Goal: Transaction & Acquisition: Purchase product/service

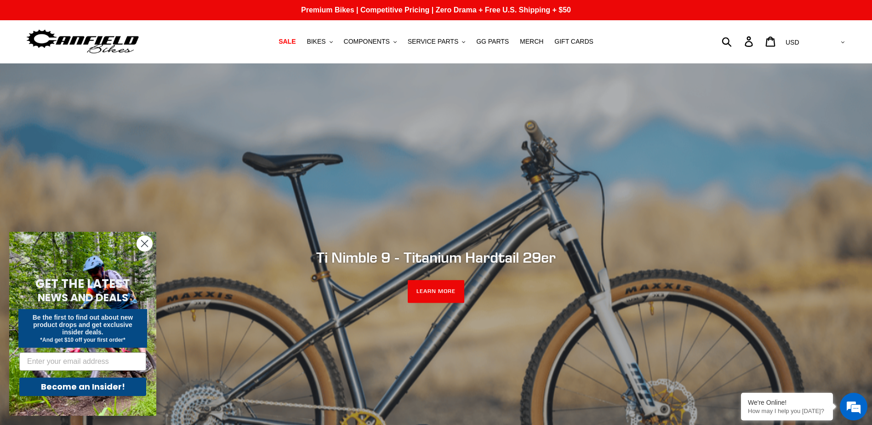
click at [141, 242] on circle "Close dialog" at bounding box center [144, 243] width 15 height 15
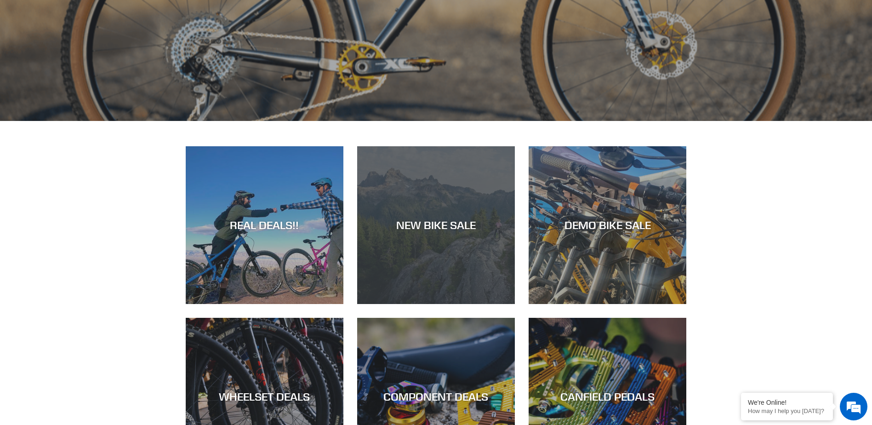
scroll to position [92, 0]
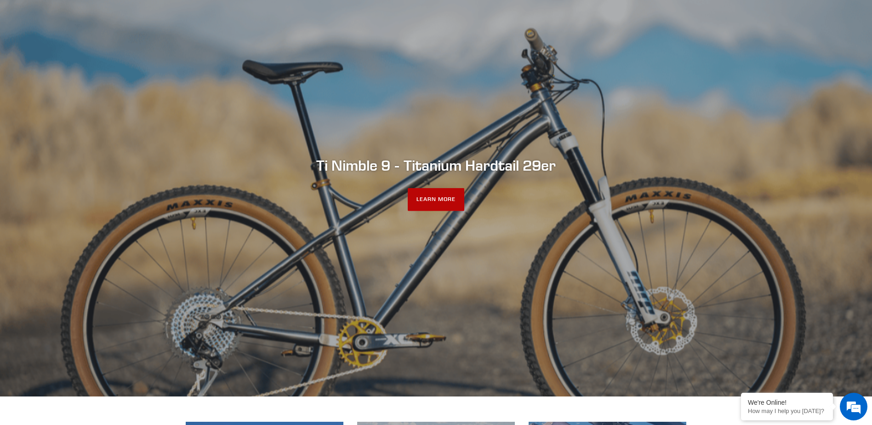
click at [445, 199] on link "LEARN MORE" at bounding box center [436, 199] width 57 height 23
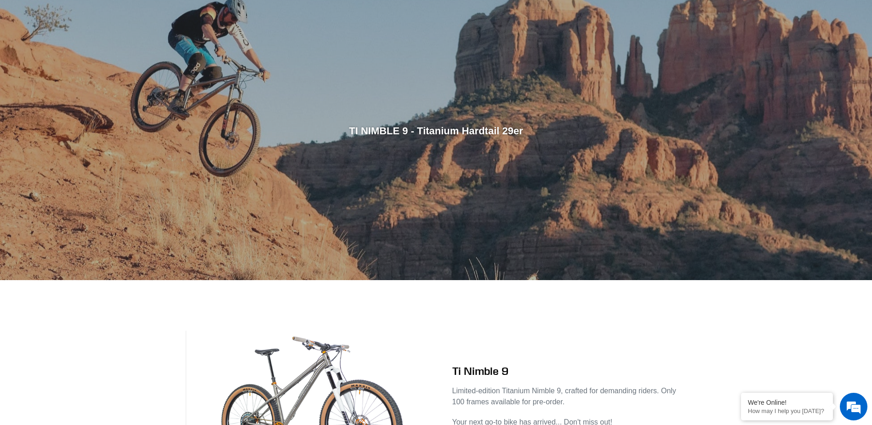
scroll to position [276, 0]
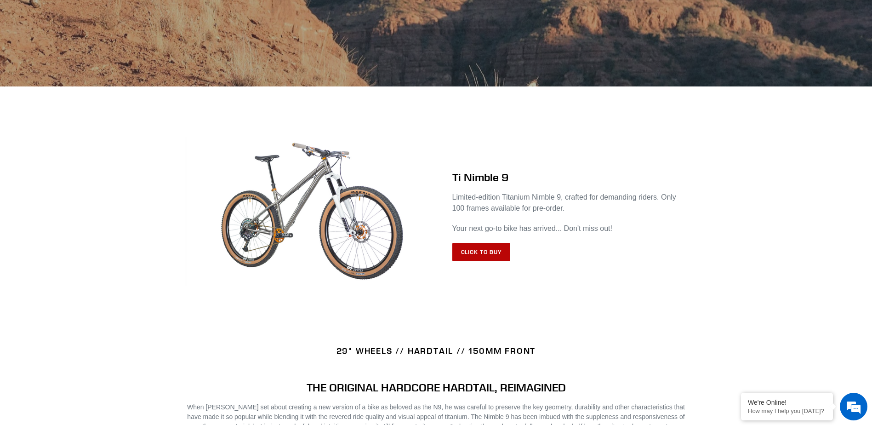
click at [478, 250] on link "Click to Buy" at bounding box center [481, 252] width 58 height 18
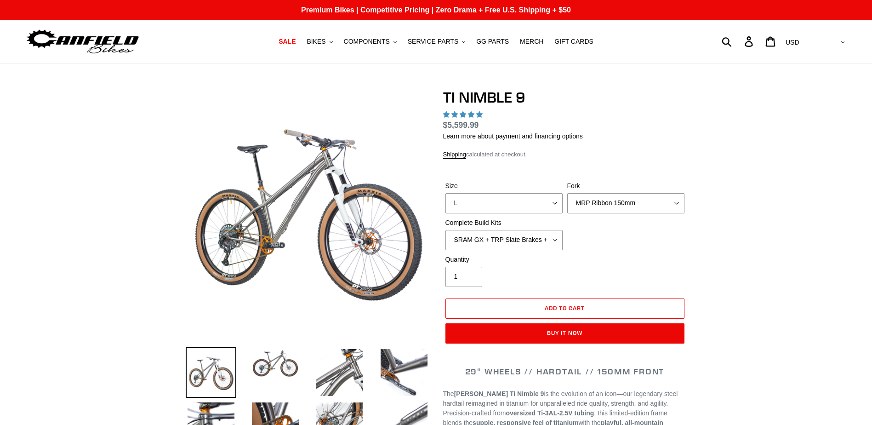
select select "highest-rating"
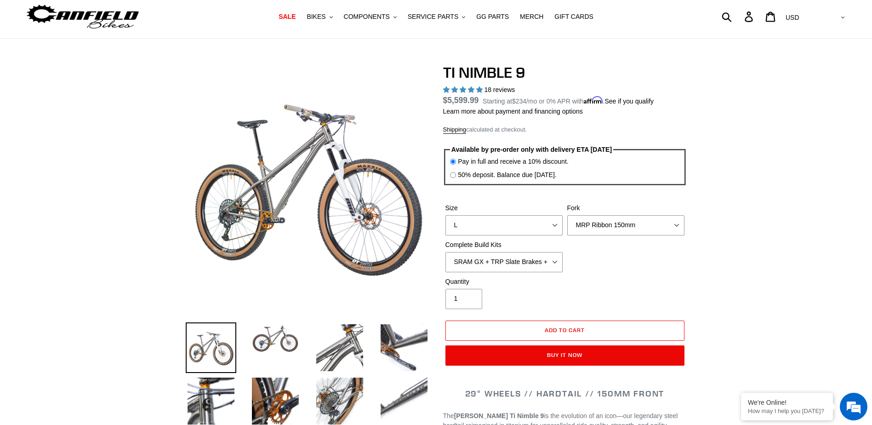
scroll to position [46, 0]
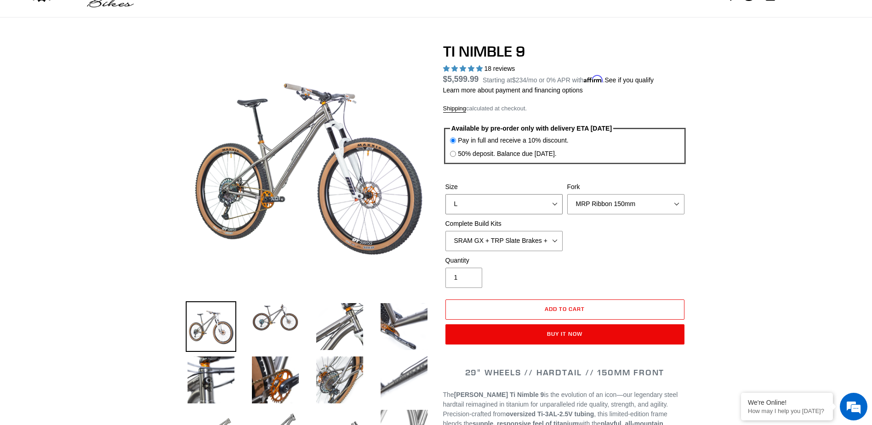
click at [544, 210] on select "S M L XL / XXL (Specify at checkout)" at bounding box center [504, 204] width 117 height 20
click at [446, 194] on select "S M L XL / XXL (Specify at checkout)" at bounding box center [504, 204] width 117 height 20
click at [557, 208] on select "S M L XL / XXL (Specify at checkout)" at bounding box center [504, 204] width 117 height 20
select select "L"
click at [446, 194] on select "S M L XL / XXL (Specify at checkout)" at bounding box center [504, 204] width 117 height 20
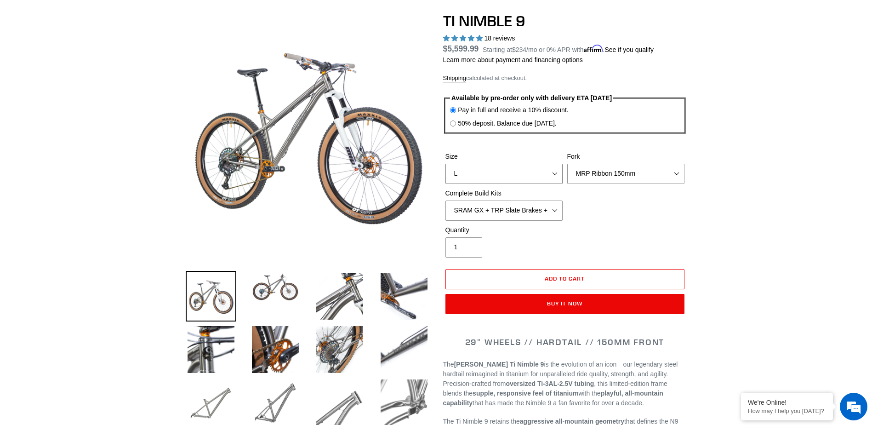
scroll to position [138, 0]
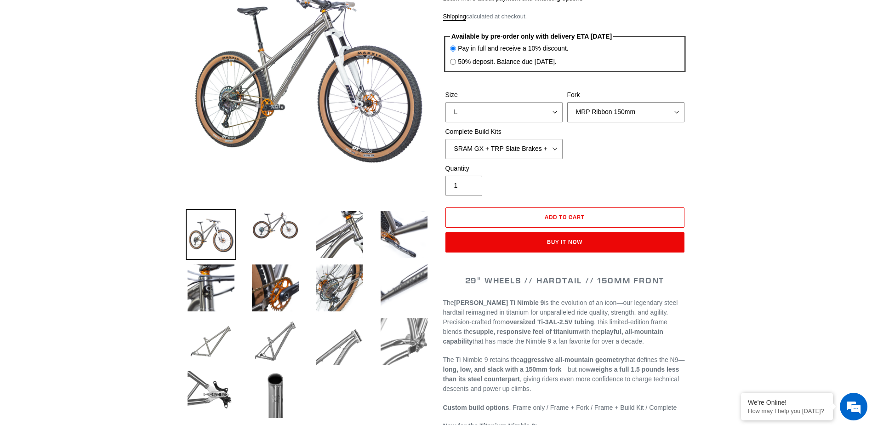
click at [621, 107] on select "MRP Ribbon 150mm RockShox Lyrik 150mm Fox Factory 36 150mm Cane Creek Helm 150m…" at bounding box center [625, 112] width 117 height 20
click at [567, 102] on select "MRP Ribbon 150mm RockShox Lyrik 150mm Fox Factory 36 150mm Cane Creek Helm 150m…" at bounding box center [625, 112] width 117 height 20
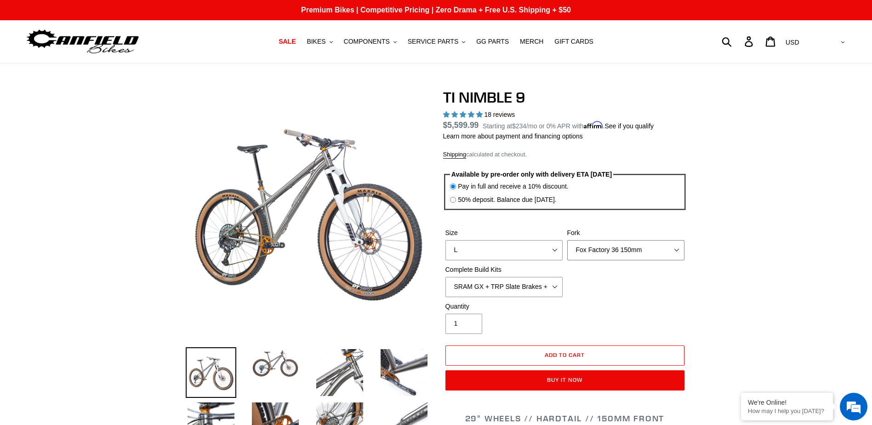
click at [629, 249] on select "MRP Ribbon 150mm RockShox Lyrik 150mm Fox Factory 36 150mm Cane Creek Helm 150m…" at bounding box center [625, 250] width 117 height 20
click at [567, 240] on select "MRP Ribbon 150mm RockShox Lyrik 150mm Fox Factory 36 150mm Cane Creek Helm 150m…" at bounding box center [625, 250] width 117 height 20
click at [617, 250] on select "MRP Ribbon 150mm RockShox Lyrik 150mm Fox Factory 36 150mm Cane Creek Helm 150m…" at bounding box center [625, 250] width 117 height 20
select select "Fox Factory 36 150mm"
click at [567, 240] on select "MRP Ribbon 150mm RockShox Lyrik 150mm Fox Factory 36 150mm Cane Creek Helm 150m…" at bounding box center [625, 250] width 117 height 20
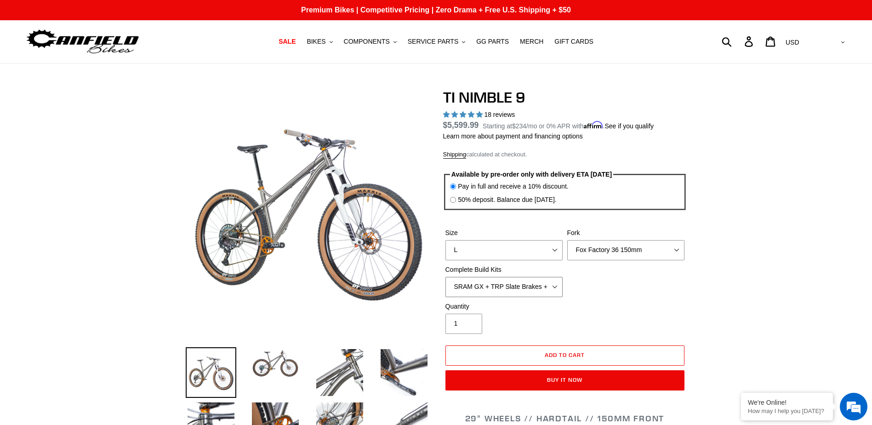
click at [550, 288] on select "SRAM GX + TRP Slate Brakes + Rotors + e13 LG-1 Wheels SHIMANO XT + SHIMANO brak…" at bounding box center [504, 287] width 117 height 20
click at [446, 277] on select "SRAM GX + TRP Slate Brakes + Rotors + e13 LG-1 Wheels SHIMANO XT + SHIMANO brak…" at bounding box center [504, 287] width 117 height 20
click at [549, 287] on select "SRAM GX + TRP Slate Brakes + Rotors + e13 LG-1 Wheels SHIMANO XT + SHIMANO brak…" at bounding box center [504, 287] width 117 height 20
select select "SHIMANO XTR + HOPE Brakes + DT Swiss Carbon Wheels"
click at [446, 277] on select "SRAM GX + TRP Slate Brakes + Rotors + e13 LG-1 Wheels SHIMANO XT + SHIMANO brak…" at bounding box center [504, 287] width 117 height 20
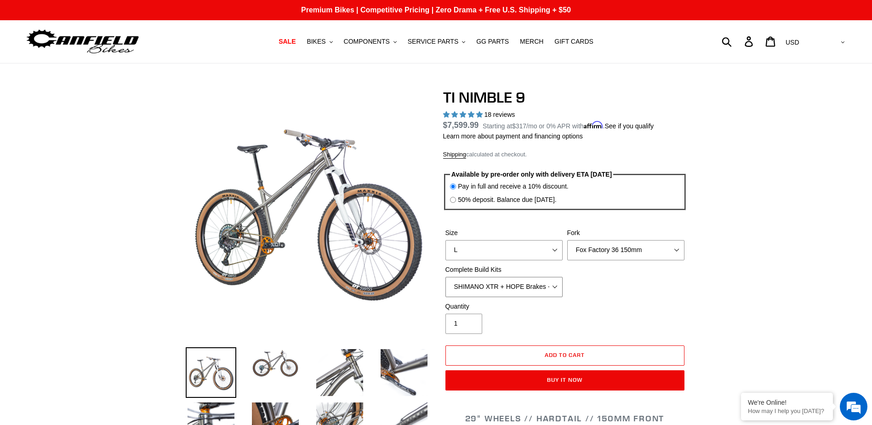
click at [549, 292] on select "SRAM GX + TRP Slate Brakes + Rotors + e13 LG-1 Wheels SHIMANO XT + SHIMANO brak…" at bounding box center [504, 287] width 117 height 20
